Goal: Task Accomplishment & Management: Manage account settings

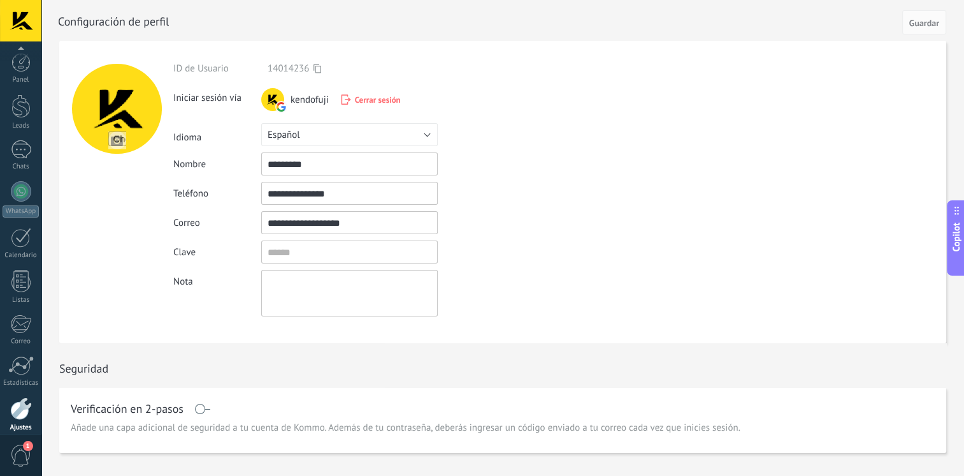
click at [23, 140] on div at bounding box center [21, 149] width 20 height 18
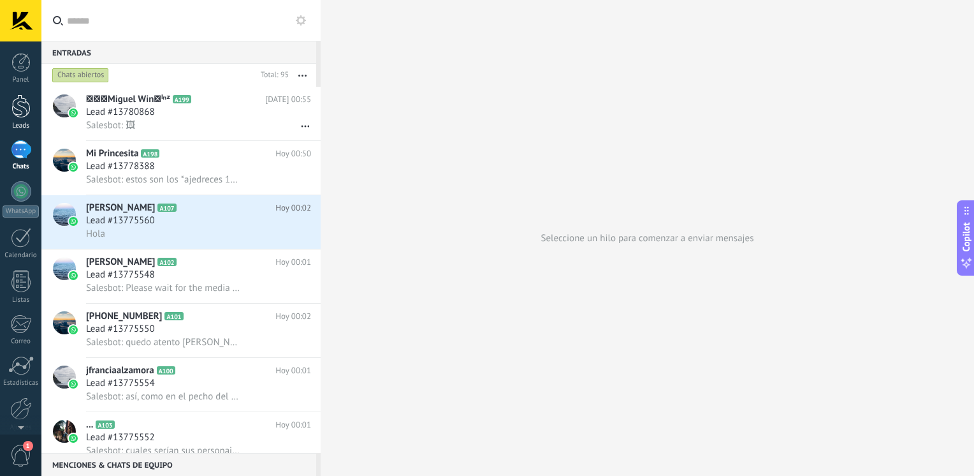
click at [17, 103] on div at bounding box center [20, 106] width 19 height 24
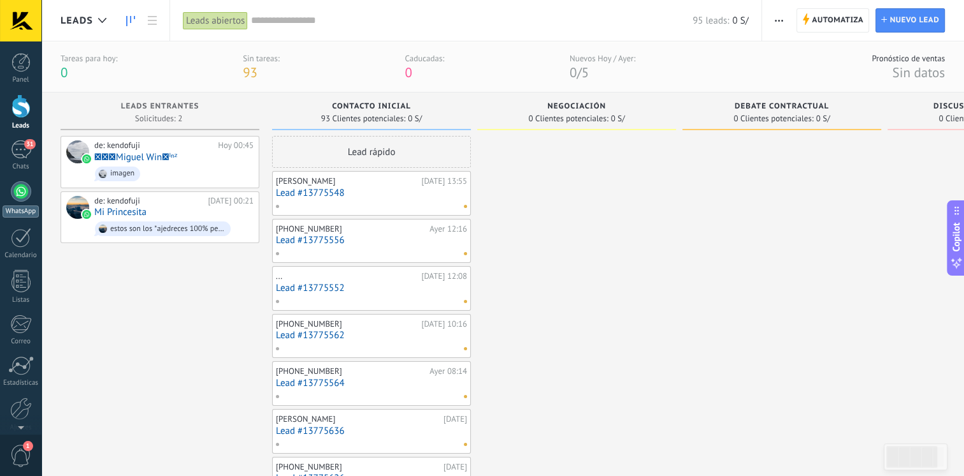
click at [23, 206] on div "WhatsApp" at bounding box center [21, 211] width 36 height 12
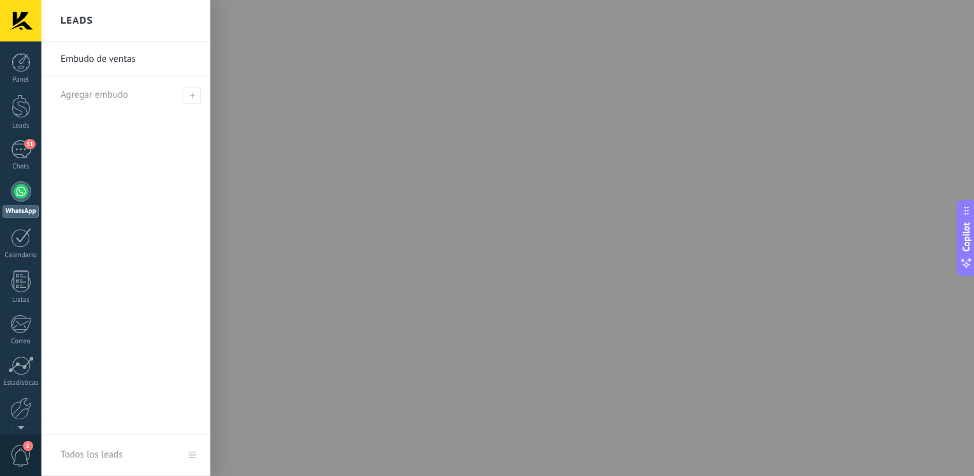
click at [119, 60] on link "Embudo de ventas" at bounding box center [129, 59] width 137 height 36
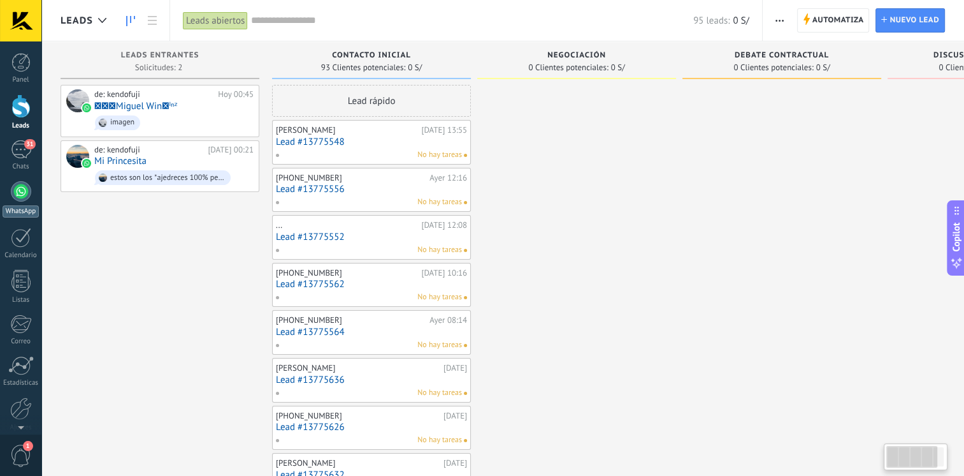
click at [29, 201] on link "WhatsApp" at bounding box center [20, 199] width 41 height 36
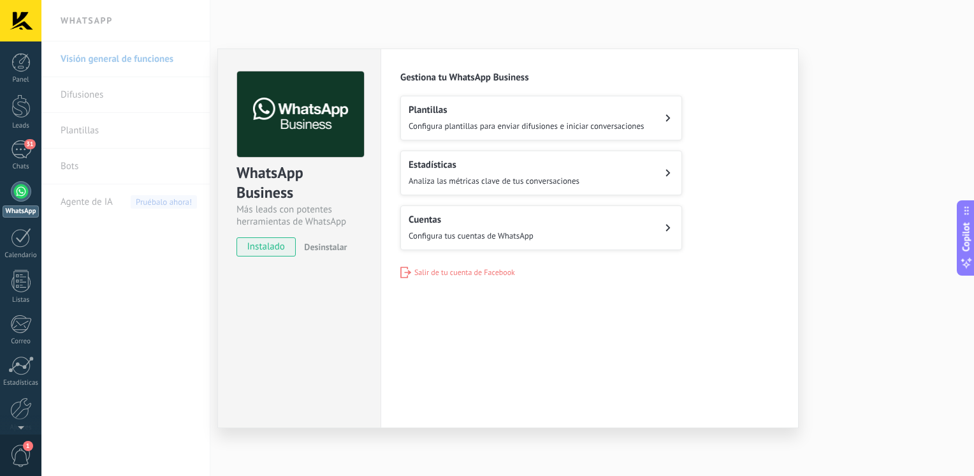
click at [430, 275] on span "Salir de tu cuenta de Facebook" at bounding box center [464, 273] width 101 height 10
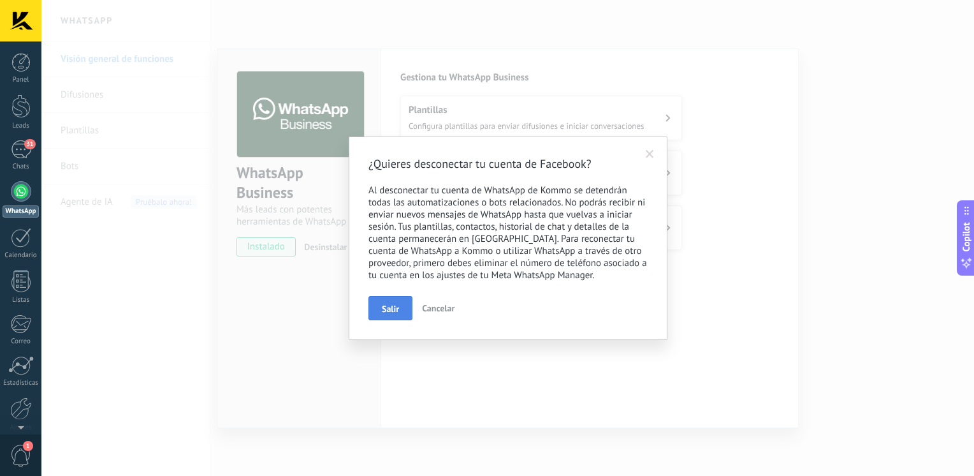
click at [393, 308] on span "Salir" at bounding box center [390, 308] width 17 height 9
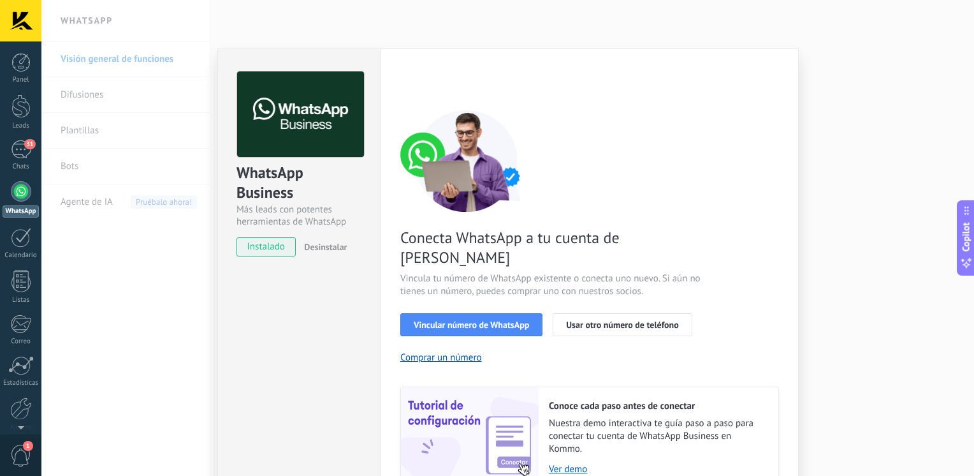
scroll to position [50, 0]
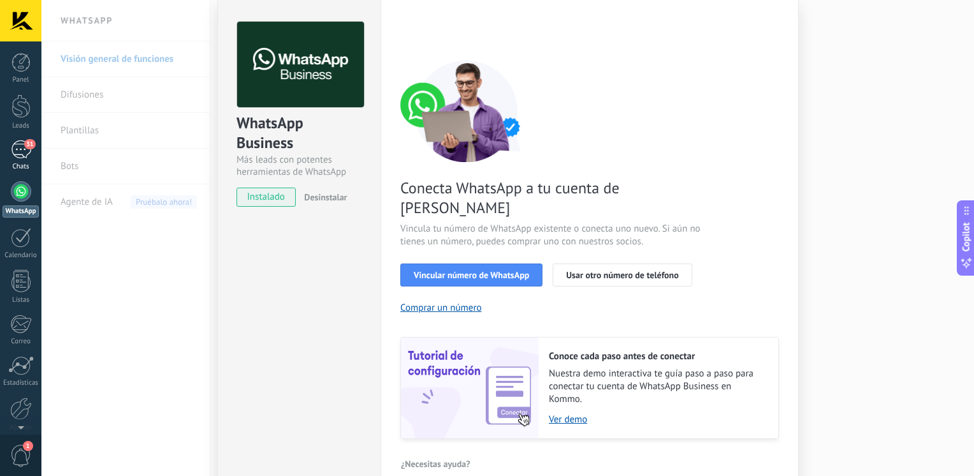
click at [11, 144] on div "31" at bounding box center [21, 149] width 20 height 18
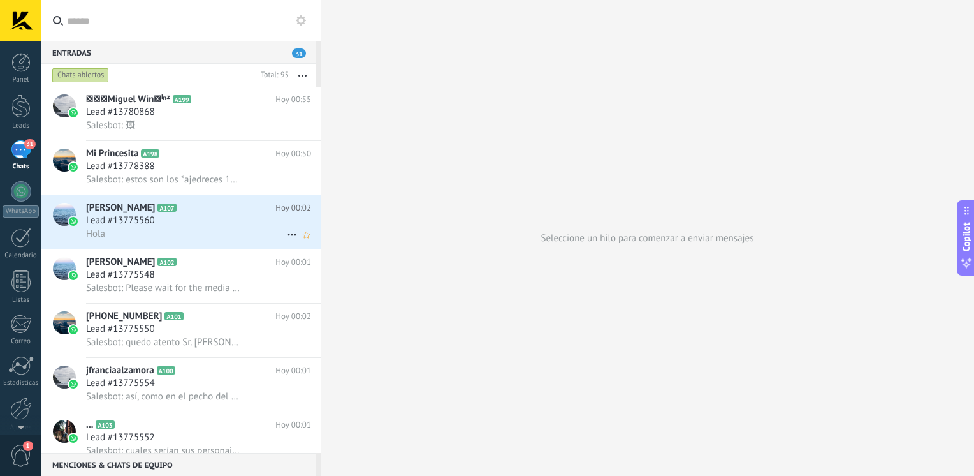
click at [202, 231] on div "Hola" at bounding box center [198, 233] width 225 height 13
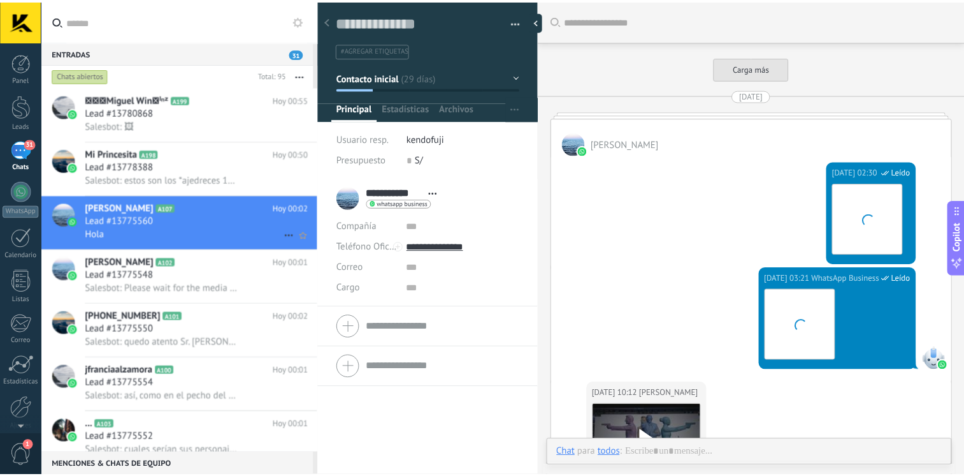
scroll to position [4586, 0]
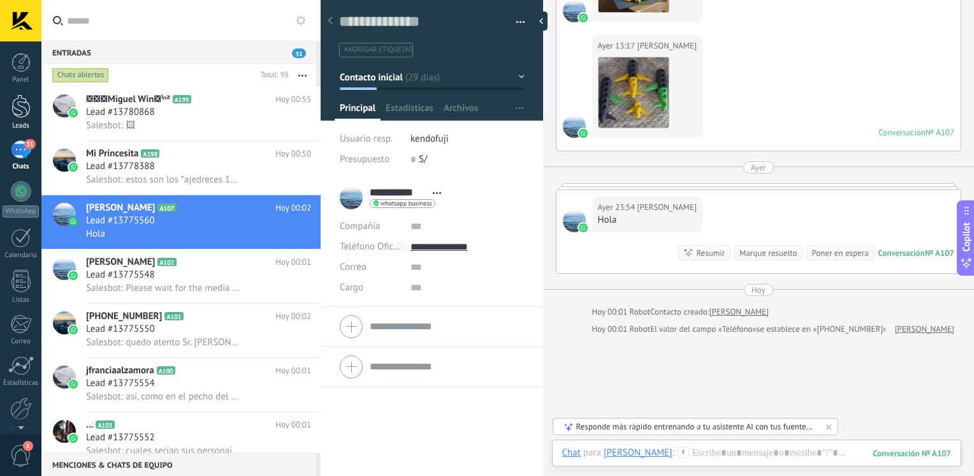
click at [17, 108] on div at bounding box center [20, 106] width 19 height 24
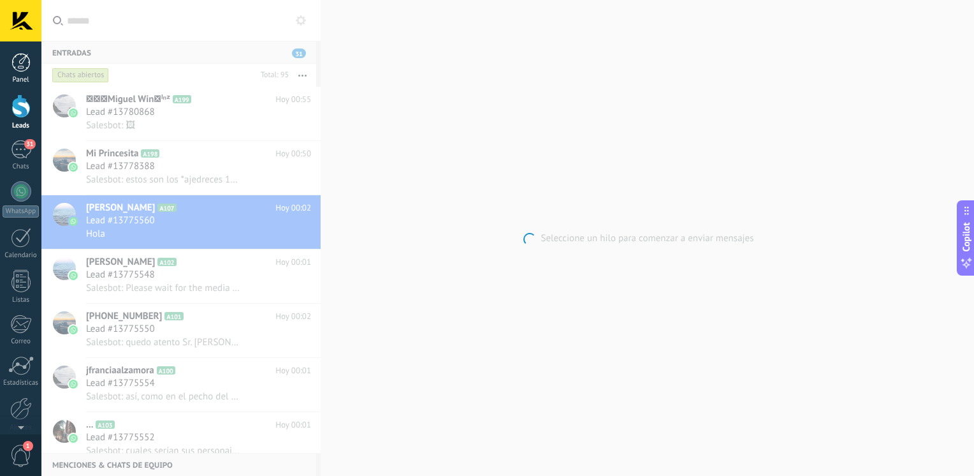
click at [14, 62] on div at bounding box center [20, 62] width 19 height 19
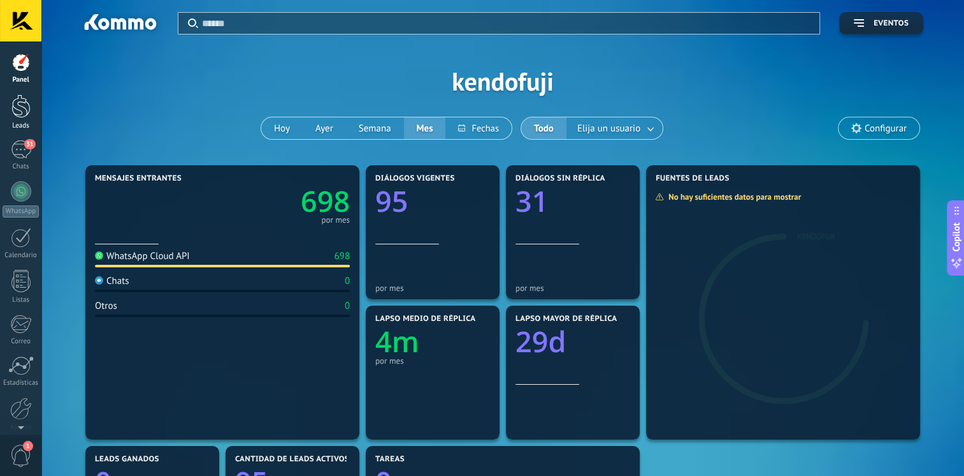
click at [31, 112] on link "Leads" at bounding box center [20, 112] width 41 height 36
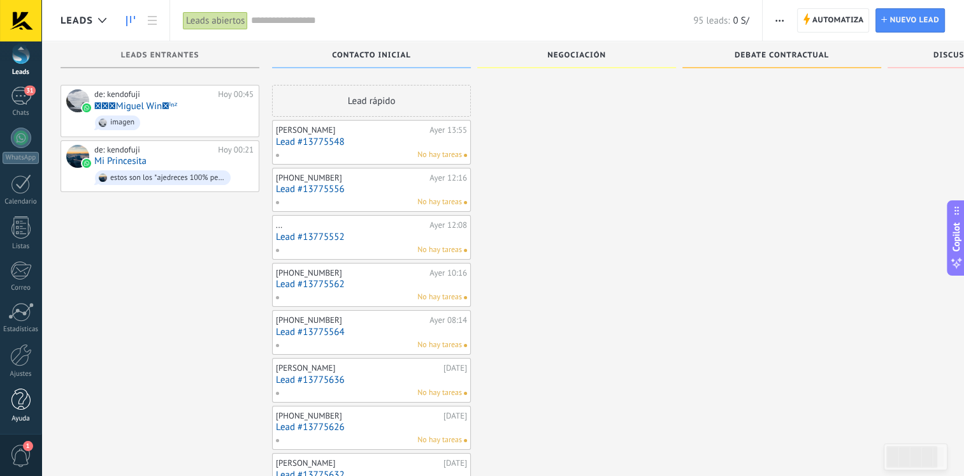
scroll to position [106, 0]
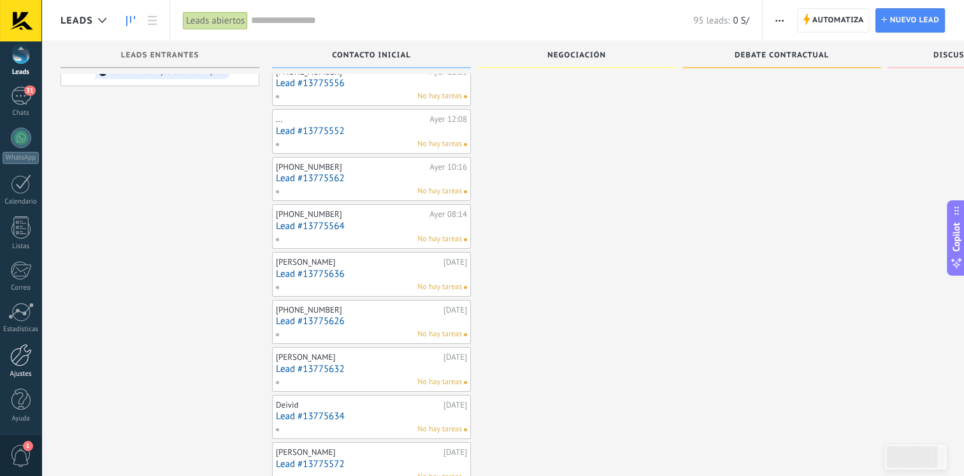
click at [20, 374] on div "Ajustes" at bounding box center [21, 374] width 37 height 8
